Goal: Task Accomplishment & Management: Manage account settings

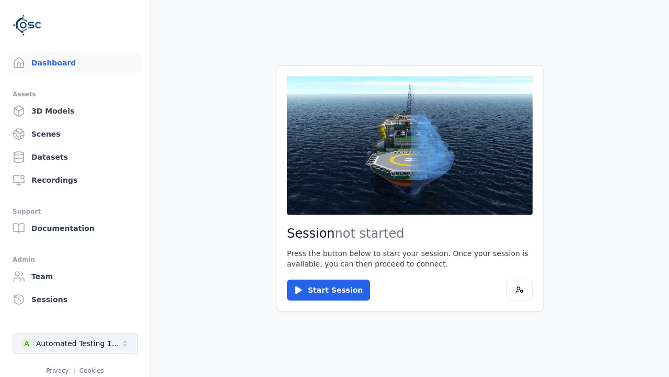
click at [75, 343] on div "Automated Testing 1 - Playwright" at bounding box center [78, 343] width 85 height 10
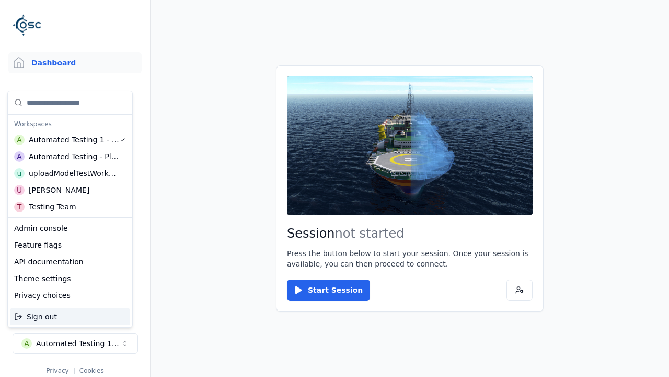
click at [70, 156] on div "Automated Testing - Playwright" at bounding box center [74, 156] width 90 height 10
click at [335, 188] on html "Support Dashboard Assets 3D Models Scenes Datasets Recordings Support Documenta…" at bounding box center [334, 188] width 669 height 377
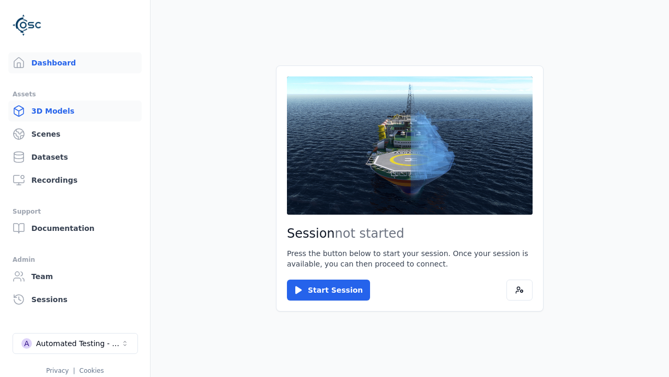
click at [75, 111] on link "3D Models" at bounding box center [74, 110] width 133 height 21
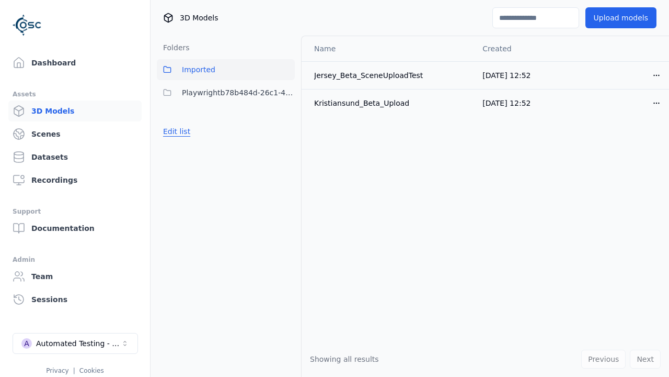
click at [176, 131] on button "Edit list" at bounding box center [177, 131] width 40 height 19
click at [187, 131] on link "Create folder" at bounding box center [187, 131] width 48 height 10
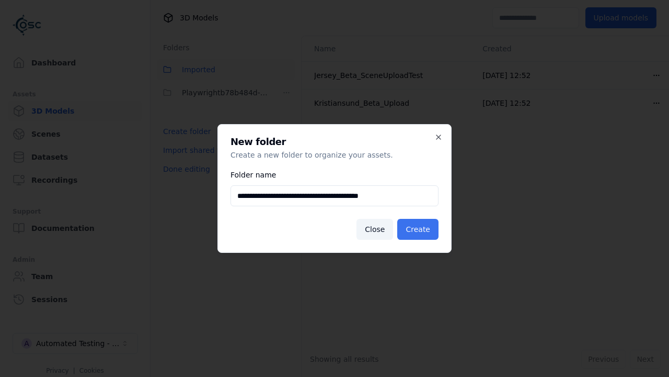
type input "**********"
click at [418, 229] on button "Create" at bounding box center [418, 229] width 41 height 21
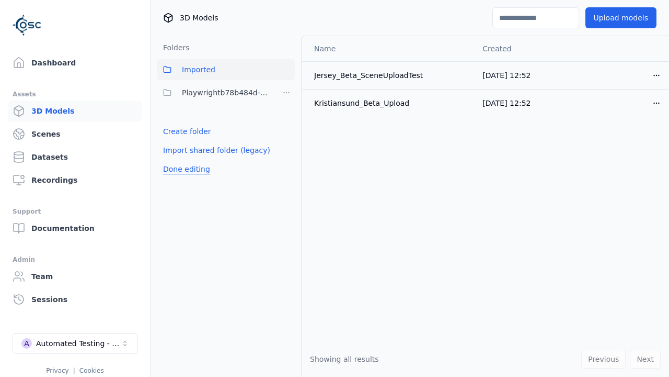
click at [187, 169] on button "Done editing" at bounding box center [187, 169] width 60 height 19
click at [176, 154] on button "Edit list" at bounding box center [177, 154] width 40 height 19
click at [287, 116] on html "Support Dashboard Assets 3D Models Scenes Datasets Recordings Support Documenta…" at bounding box center [334, 188] width 669 height 377
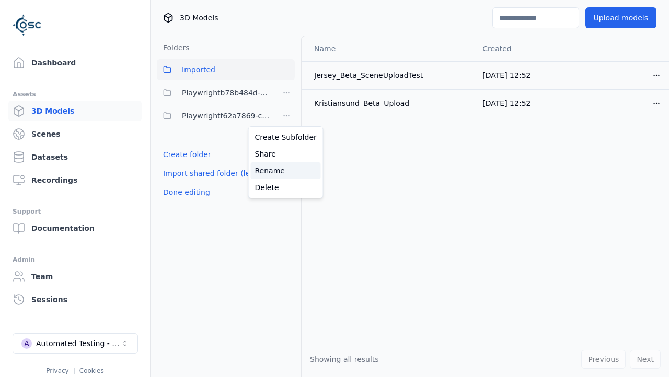
click at [286, 171] on div "Rename" at bounding box center [286, 170] width 70 height 17
